Goal: Information Seeking & Learning: Learn about a topic

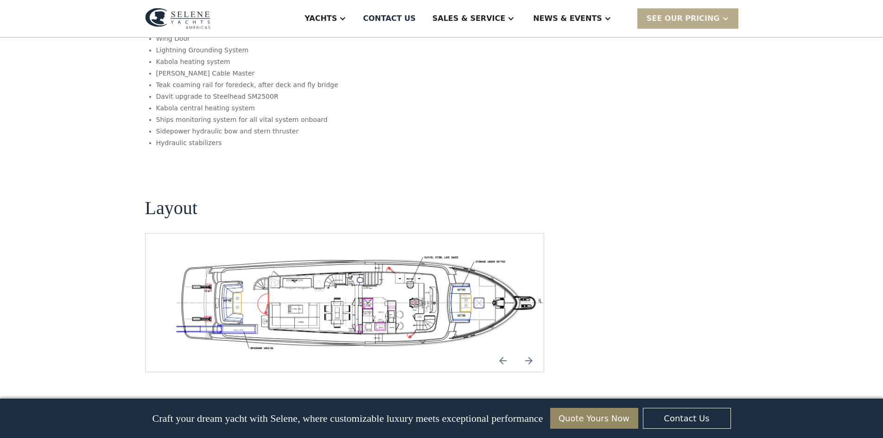
scroll to position [1901, 0]
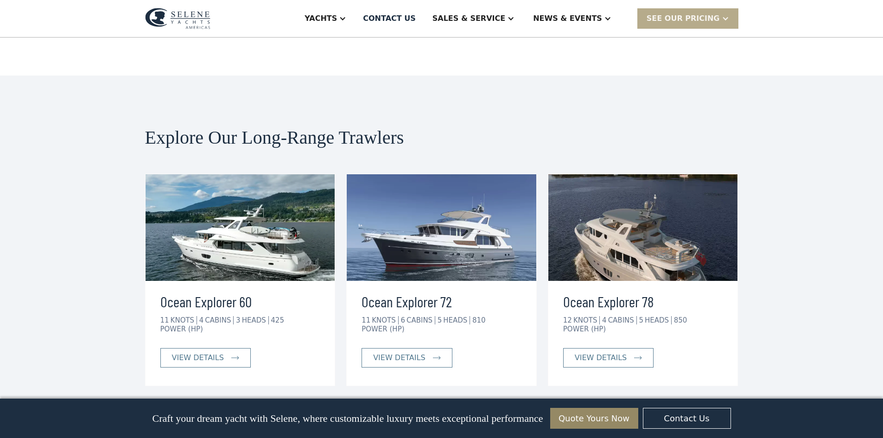
click at [641, 174] on img at bounding box center [644, 227] width 190 height 107
click at [617, 348] on link "view details" at bounding box center [608, 357] width 90 height 19
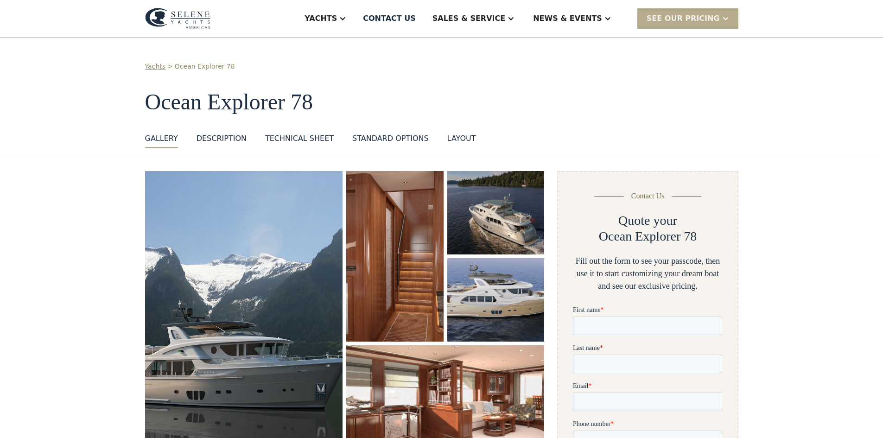
click at [483, 287] on img "open lightbox" at bounding box center [495, 299] width 97 height 83
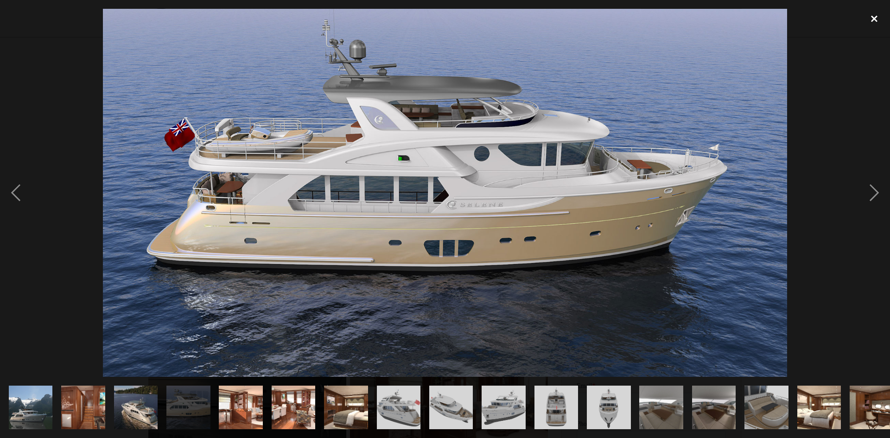
click at [873, 19] on div "close lightbox" at bounding box center [875, 19] width 32 height 20
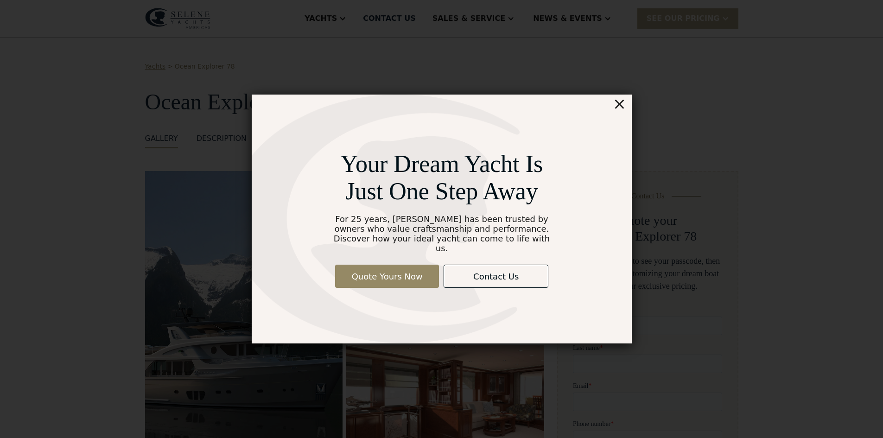
click at [621, 108] on div "×" at bounding box center [619, 104] width 13 height 19
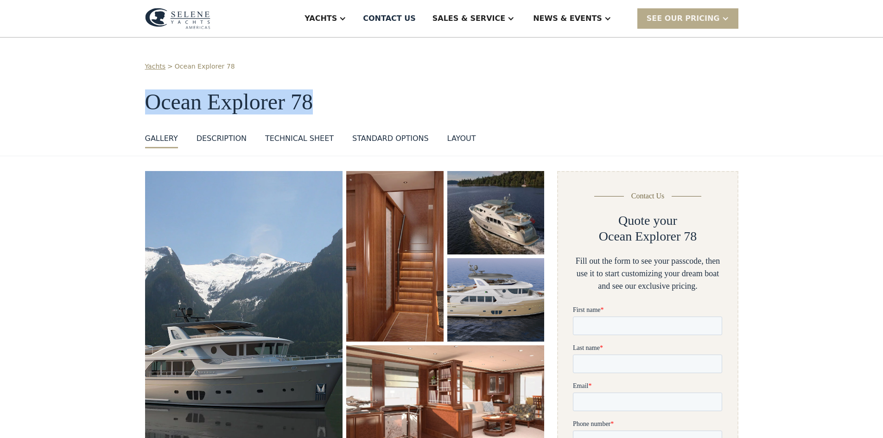
drag, startPoint x: 145, startPoint y: 99, endPoint x: 311, endPoint y: 104, distance: 165.6
click at [311, 104] on div "Yachts > Ocean Explorer 78 Ocean Explorer 78 GALLERY GALLERY VIRTUAL TOUR DESCR…" at bounding box center [441, 97] width 883 height 119
copy h1 "Ocean Explorer 78"
